Goal: Connect with others: Participate in discussion

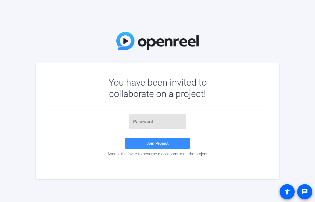
click at [137, 124] on input "text" at bounding box center [157, 122] width 49 height 6
paste input "y}#vo%"
type input "y}#vo%"
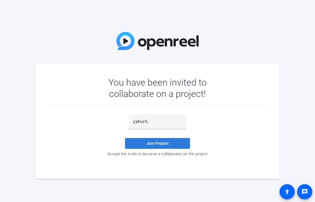
click at [165, 145] on span "Join Project" at bounding box center [157, 143] width 22 height 5
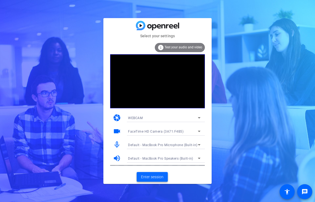
click at [155, 177] on span "Enter session" at bounding box center [152, 177] width 22 height 6
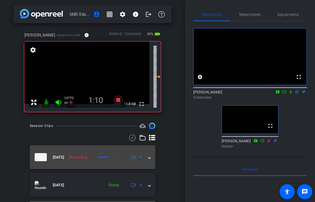
click at [149, 159] on span at bounding box center [149, 158] width 2 height 6
